Goal: Information Seeking & Learning: Learn about a topic

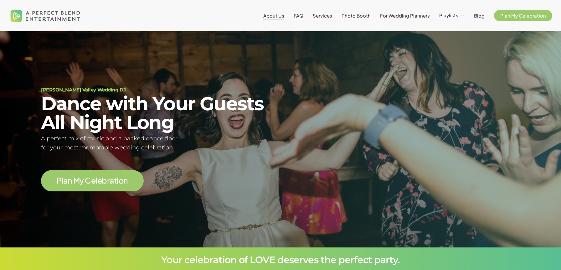
click at [284, 16] on span "About Us" at bounding box center [273, 16] width 21 height 6
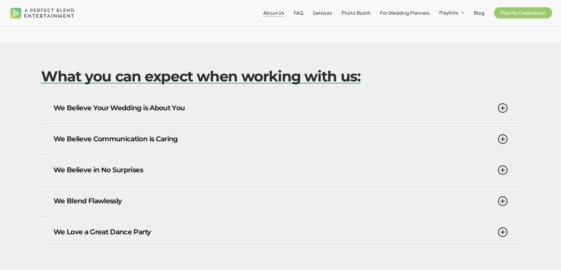
scroll to position [383, 0]
click at [497, 110] on link "We Believe Your Wedding is About You" at bounding box center [281, 107] width 454 height 31
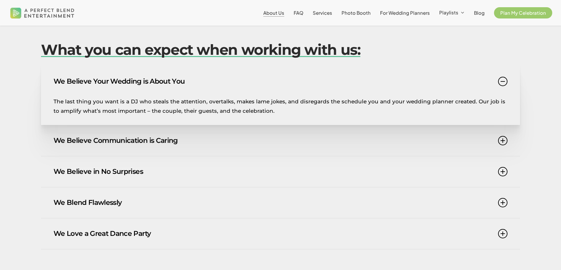
scroll to position [417, 0]
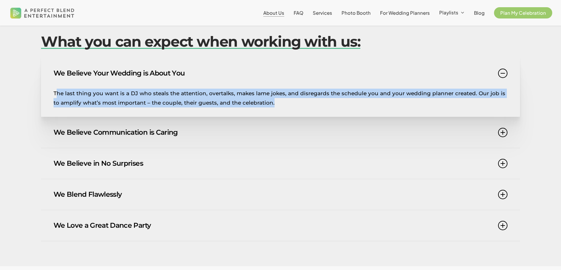
drag, startPoint x: 57, startPoint y: 94, endPoint x: 285, endPoint y: 112, distance: 228.9
click at [285, 112] on div "The last thing you want is a DJ who steals the attention, overtalks, makes lame…" at bounding box center [281, 103] width 454 height 28
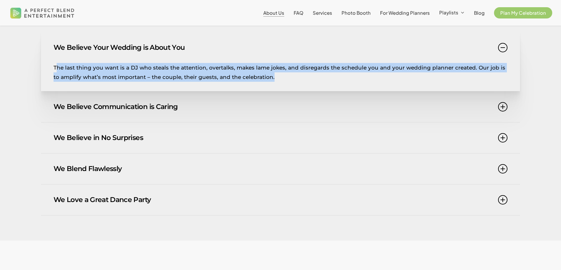
scroll to position [444, 0]
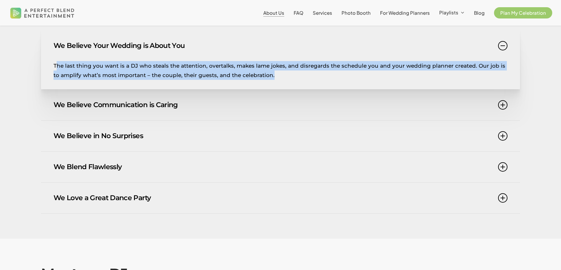
click at [170, 131] on link "We Believe in No Surprises" at bounding box center [281, 136] width 454 height 31
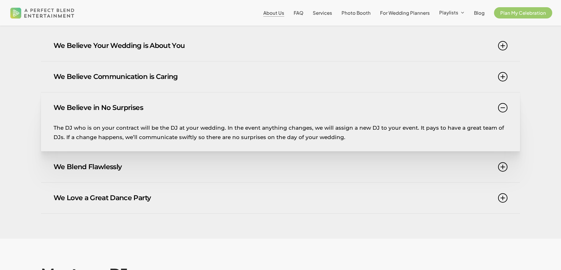
click at [501, 108] on icon at bounding box center [502, 107] width 9 height 9
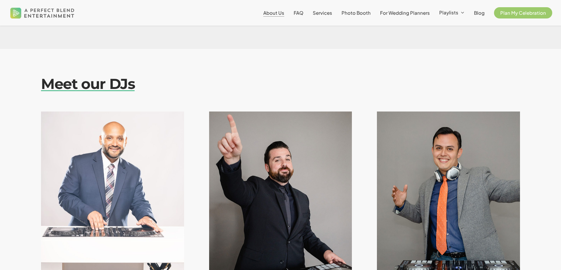
scroll to position [631, 0]
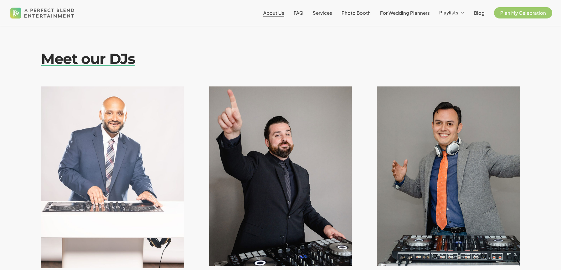
click at [208, 54] on h2 "Meet our DJs" at bounding box center [280, 59] width 479 height 18
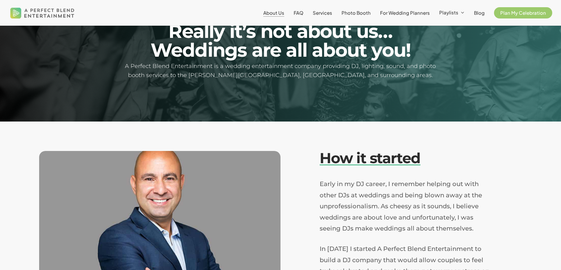
scroll to position [0, 0]
